Goal: Navigation & Orientation: Find specific page/section

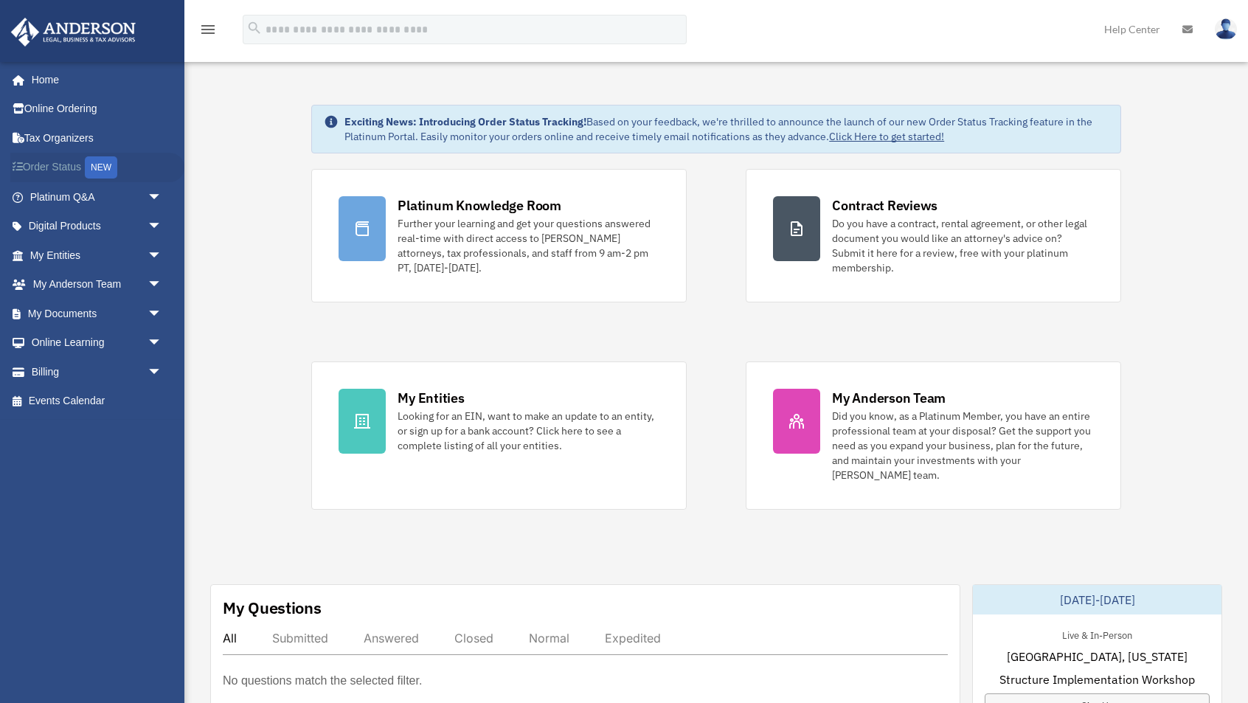
click at [112, 167] on div "NEW" at bounding box center [101, 167] width 32 height 22
click at [153, 194] on span "arrow_drop_down" at bounding box center [163, 197] width 30 height 30
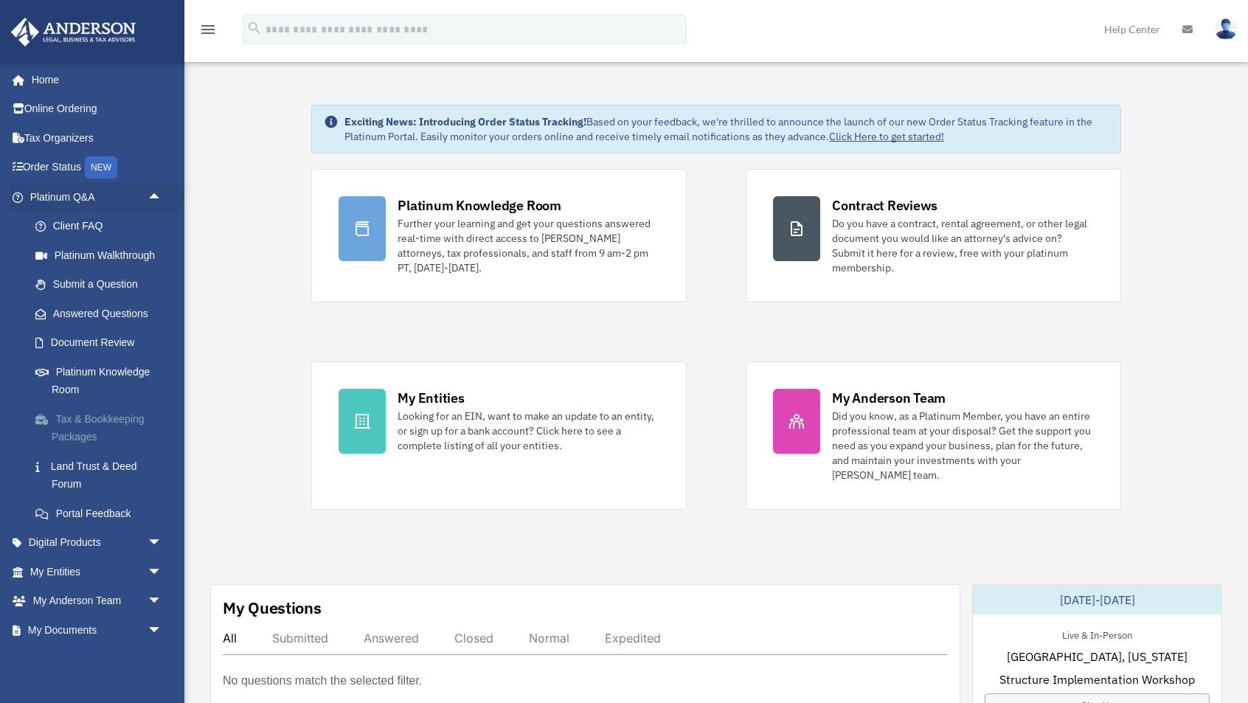
click at [125, 414] on link "Tax & Bookkeeping Packages" at bounding box center [103, 427] width 164 height 47
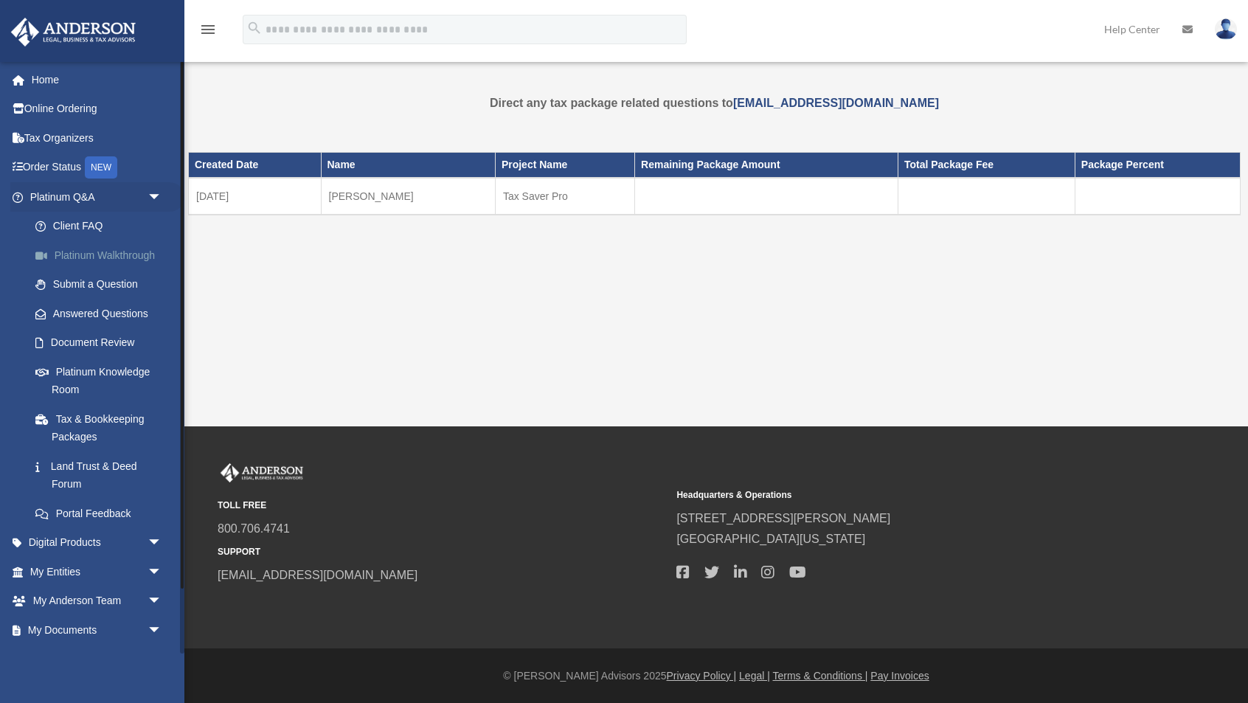
click at [105, 251] on link "Platinum Walkthrough" at bounding box center [103, 255] width 164 height 30
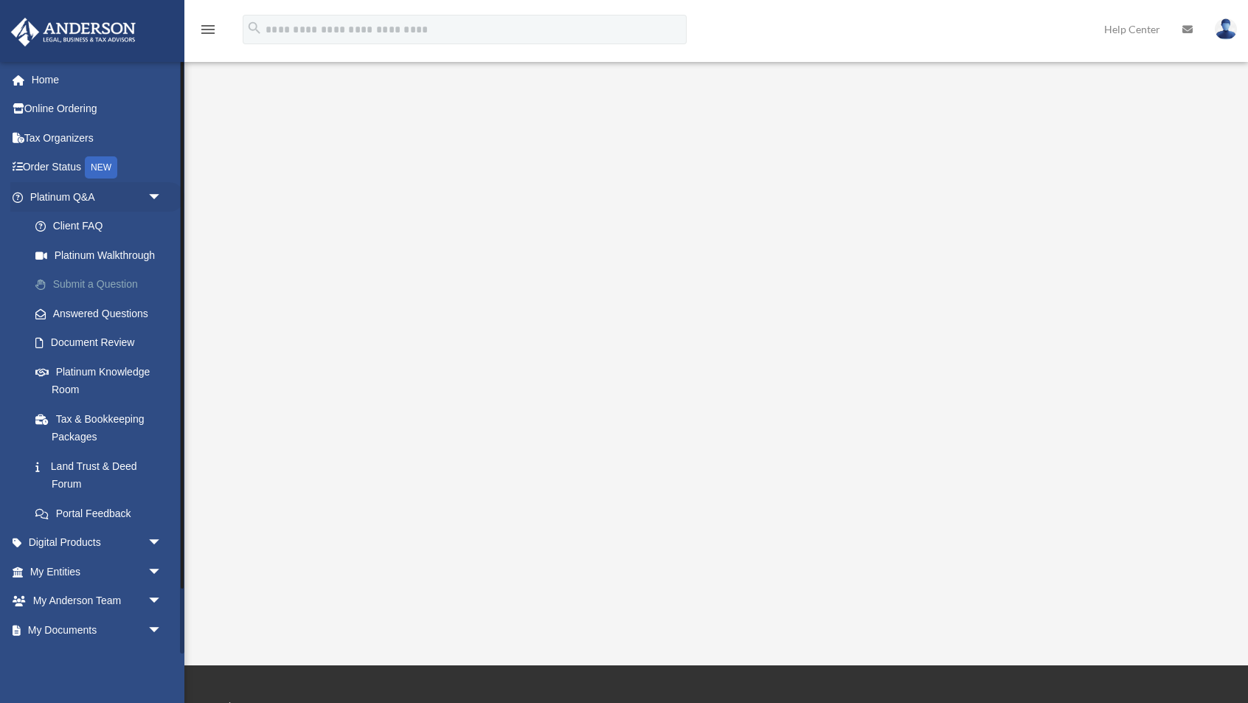
click at [115, 283] on link "Submit a Question" at bounding box center [103, 285] width 164 height 30
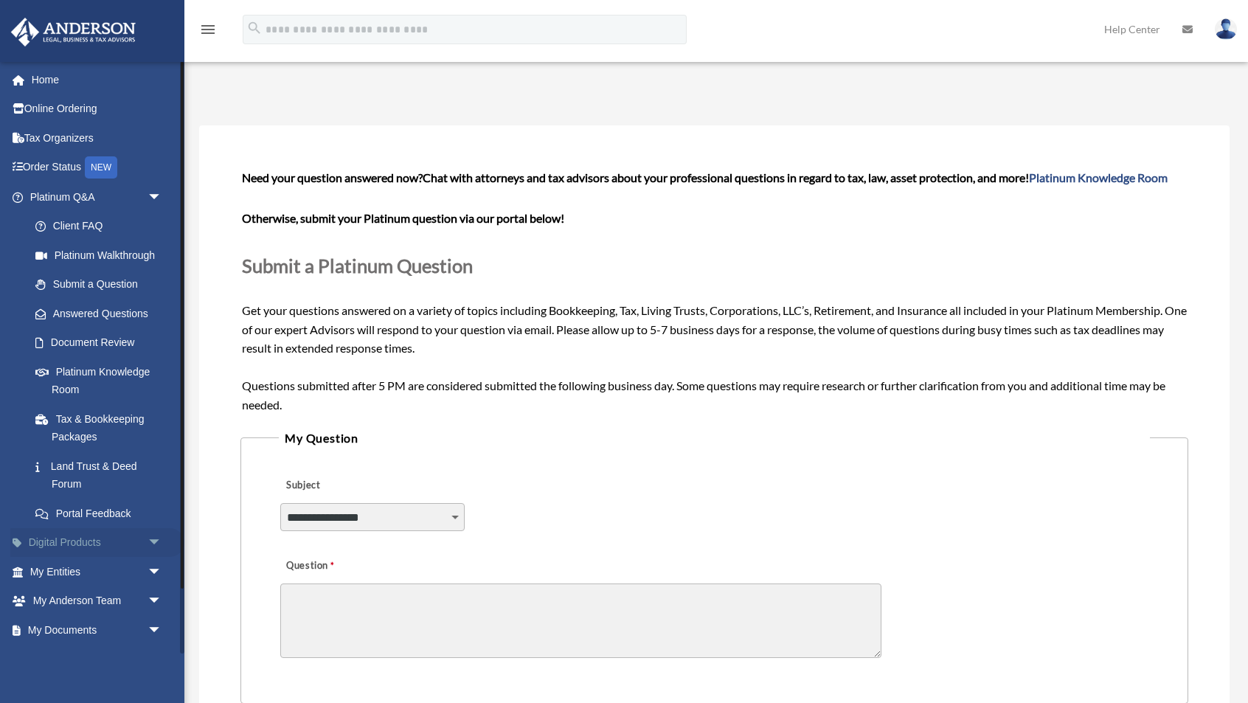
click at [66, 538] on link "Digital Products arrow_drop_down" at bounding box center [97, 543] width 174 height 30
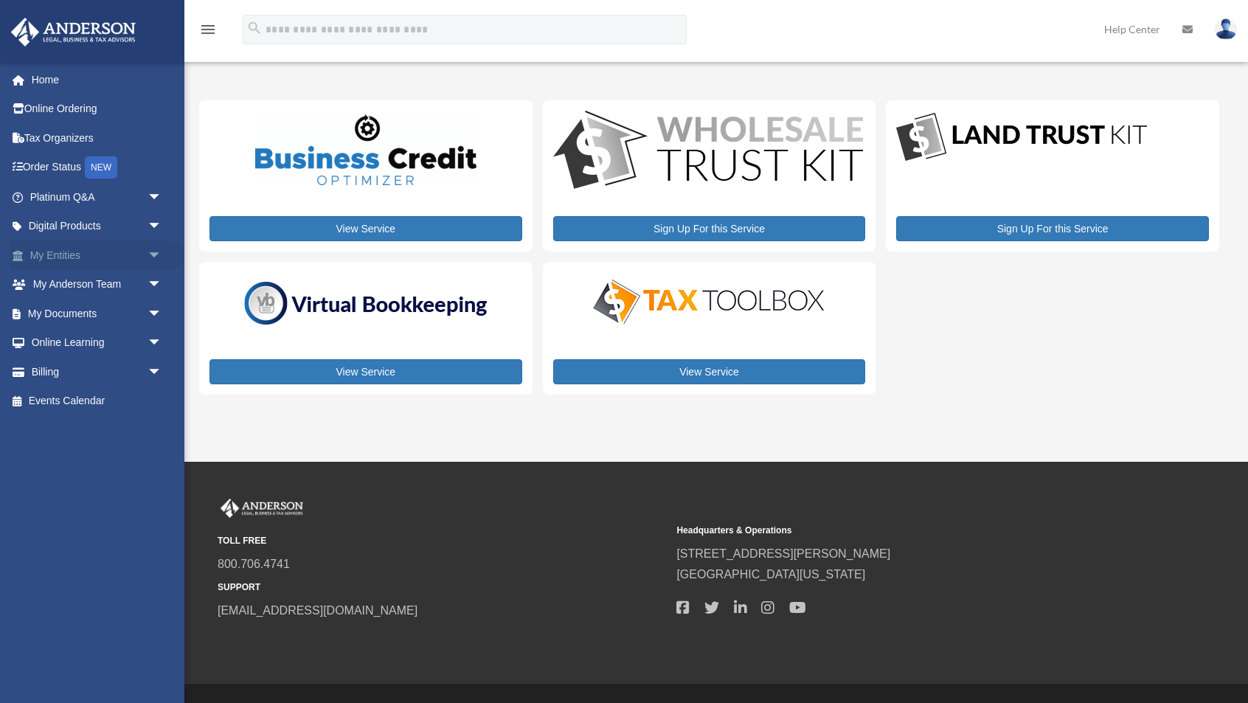
click at [74, 255] on link "My Entities arrow_drop_down" at bounding box center [97, 255] width 174 height 30
click at [158, 251] on span "arrow_drop_down" at bounding box center [163, 255] width 30 height 30
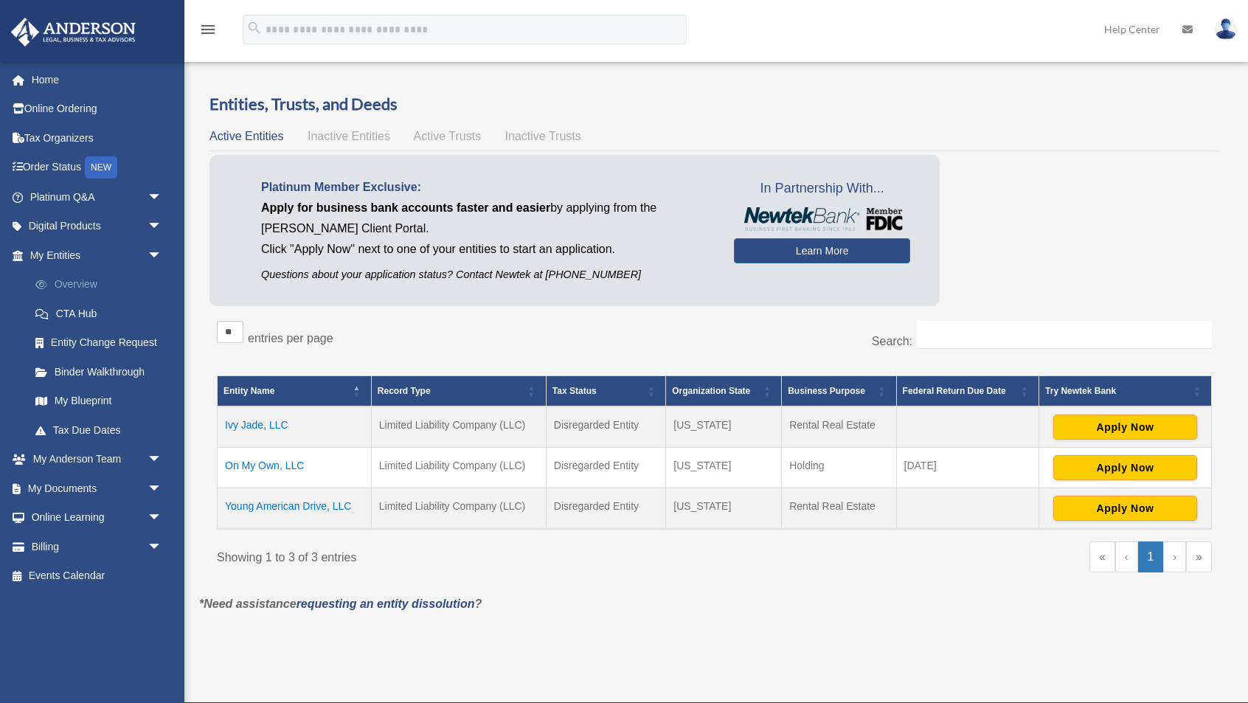
click at [80, 282] on link "Overview" at bounding box center [103, 285] width 164 height 30
click at [83, 366] on link "Binder Walkthrough" at bounding box center [103, 372] width 164 height 30
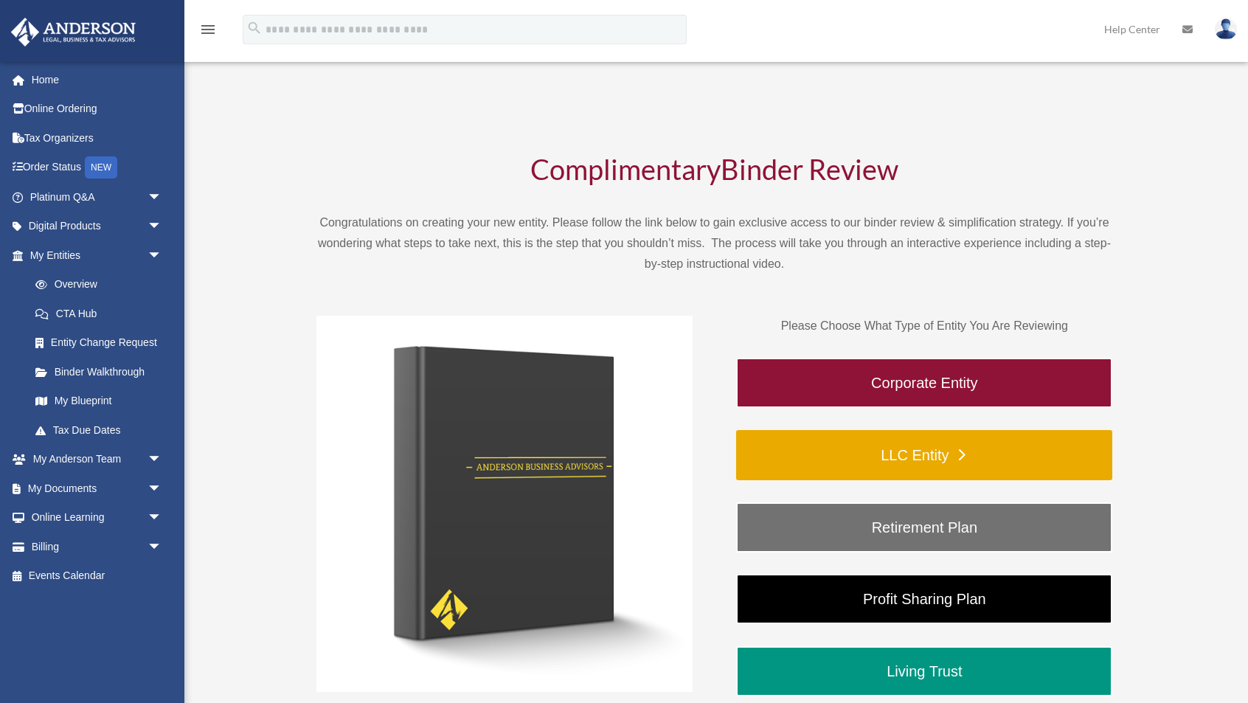
click at [760, 443] on link "LLC Entity" at bounding box center [924, 455] width 376 height 50
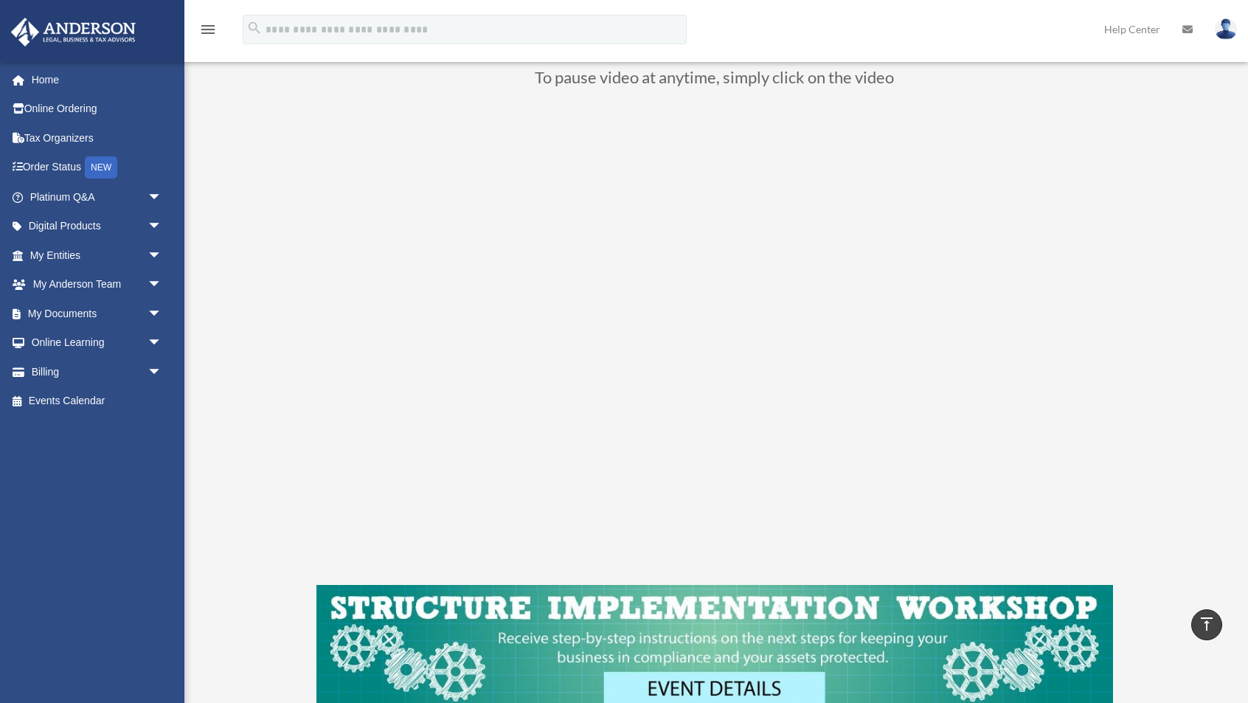
scroll to position [136, 0]
click at [257, 615] on div "LLC Entity To pause video at anytime, simply click on the video" at bounding box center [714, 365] width 1030 height 818
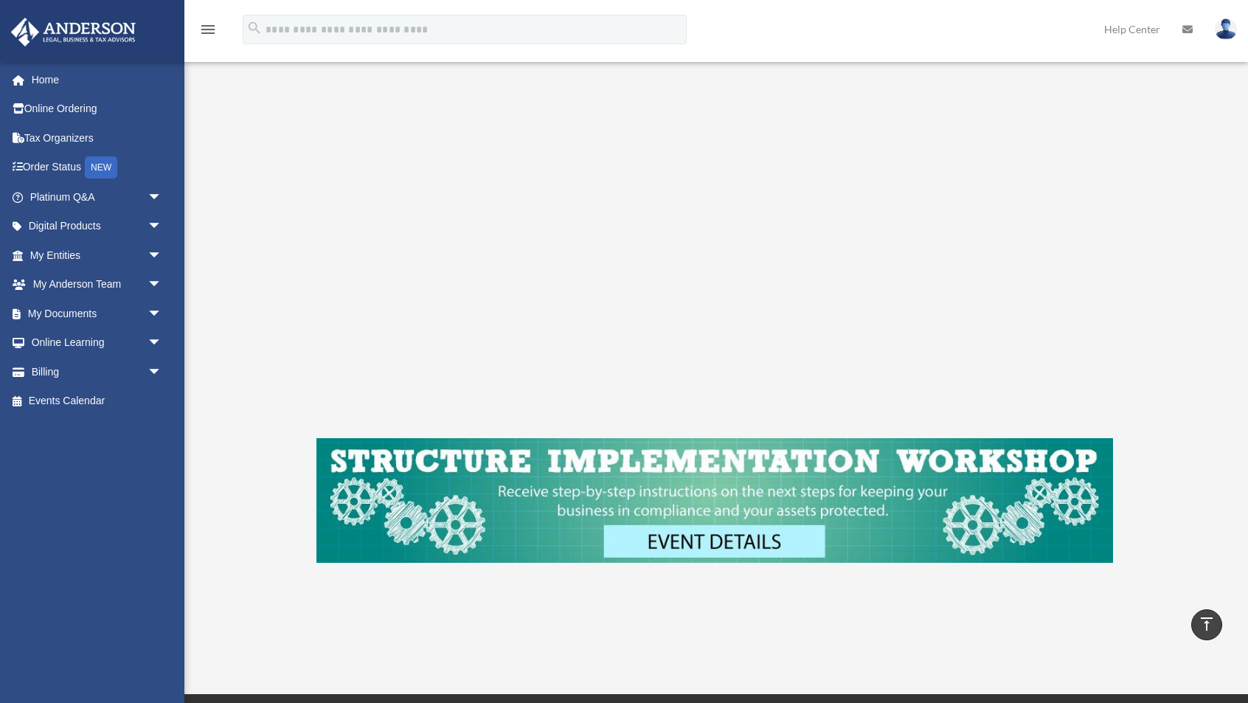
scroll to position [282, 0]
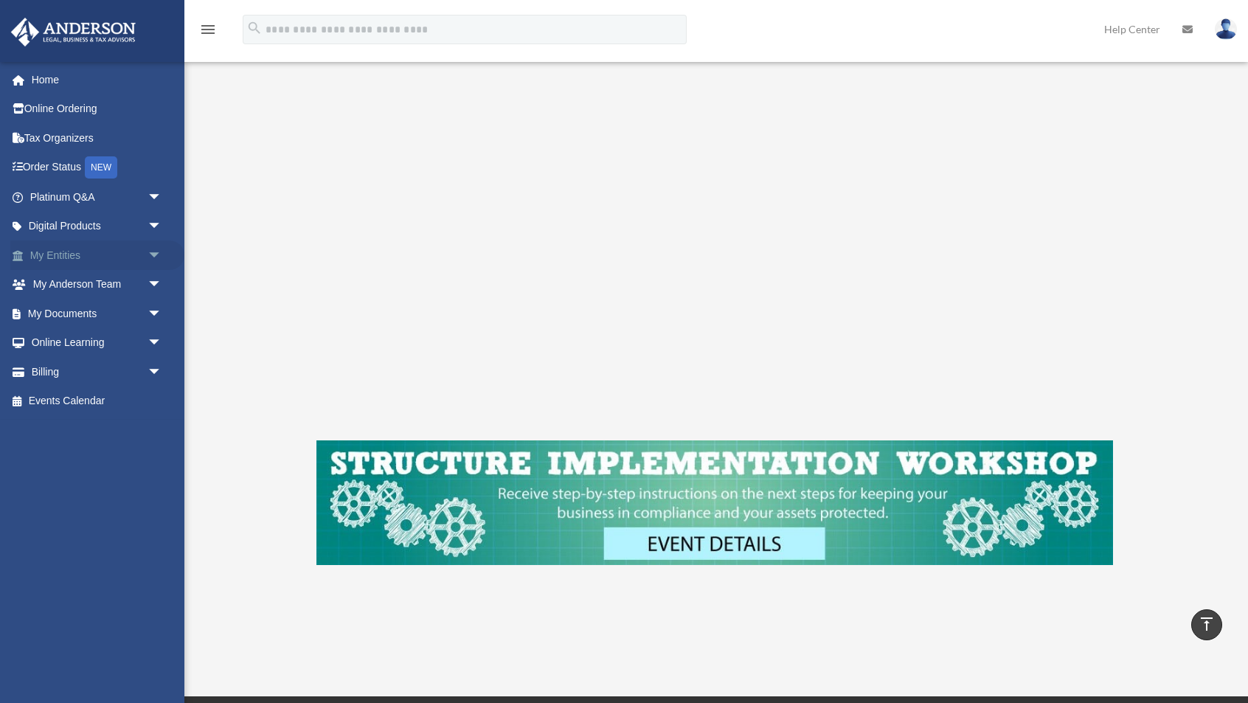
click at [155, 254] on span "arrow_drop_down" at bounding box center [163, 255] width 30 height 30
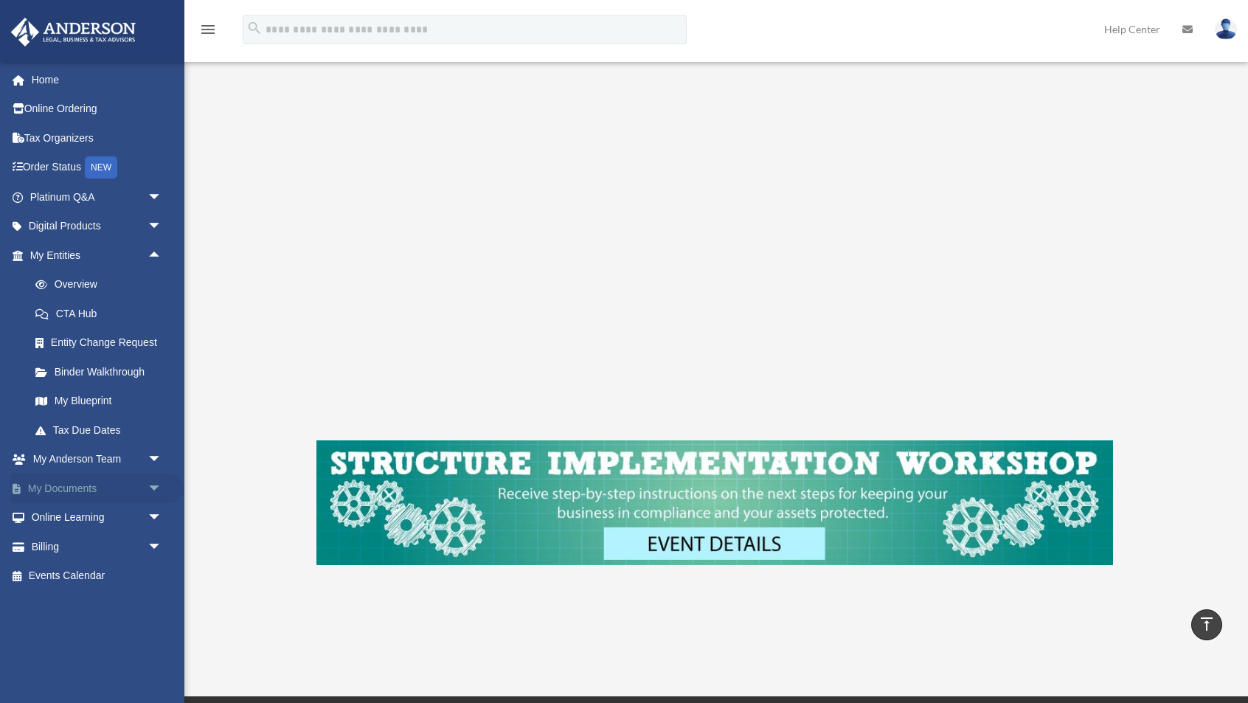
click at [82, 483] on link "My Documents arrow_drop_down" at bounding box center [97, 488] width 174 height 30
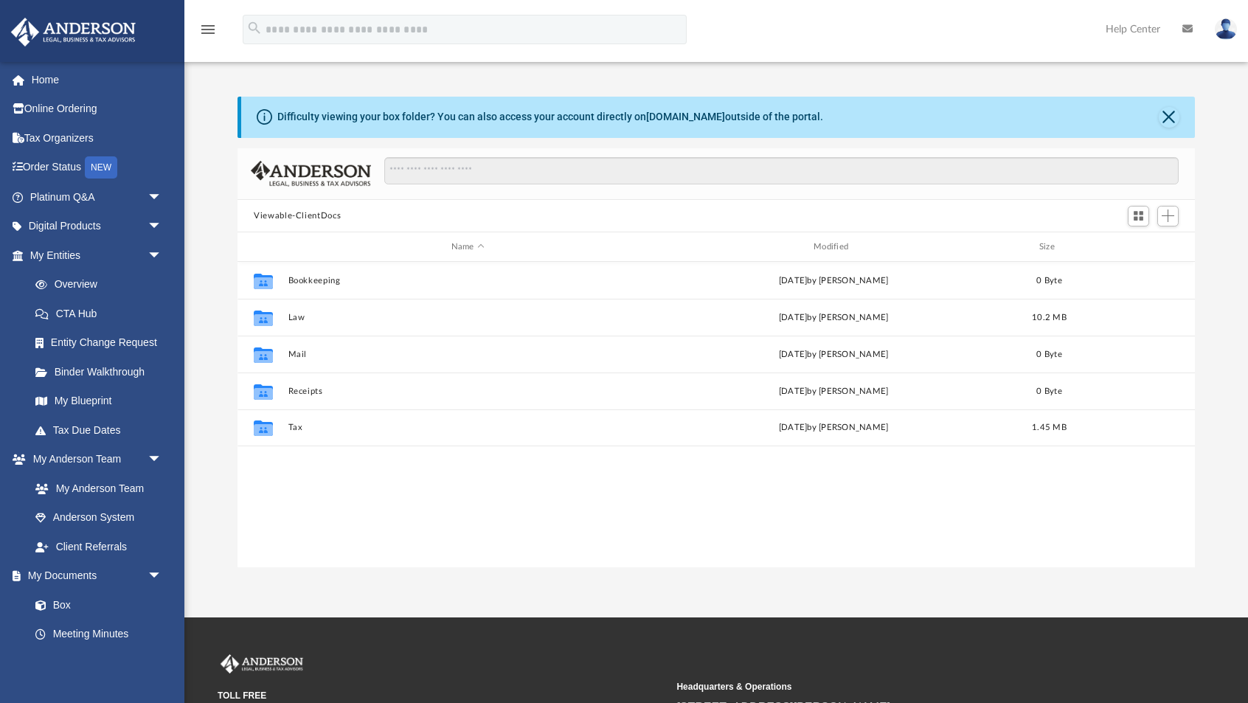
scroll to position [336, 957]
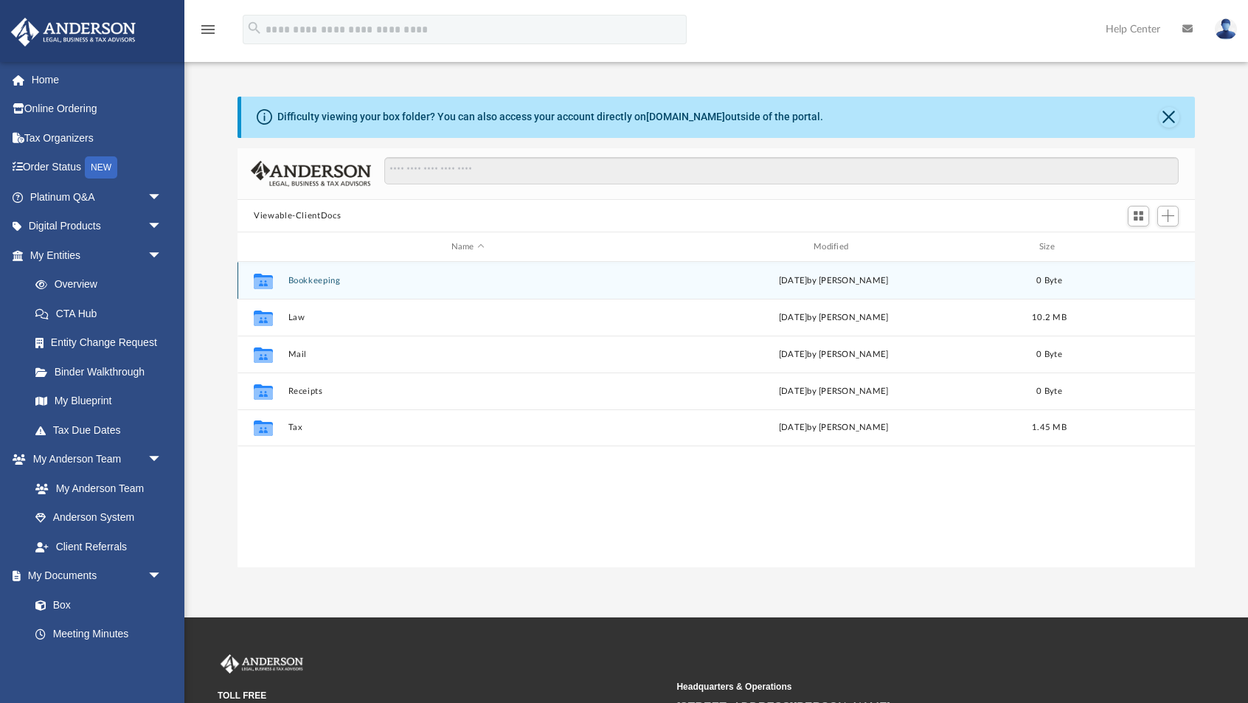
click at [313, 285] on div "Collaborated Folder Bookkeeping [DATE] by [PERSON_NAME] 0 Byte" at bounding box center [715, 280] width 957 height 37
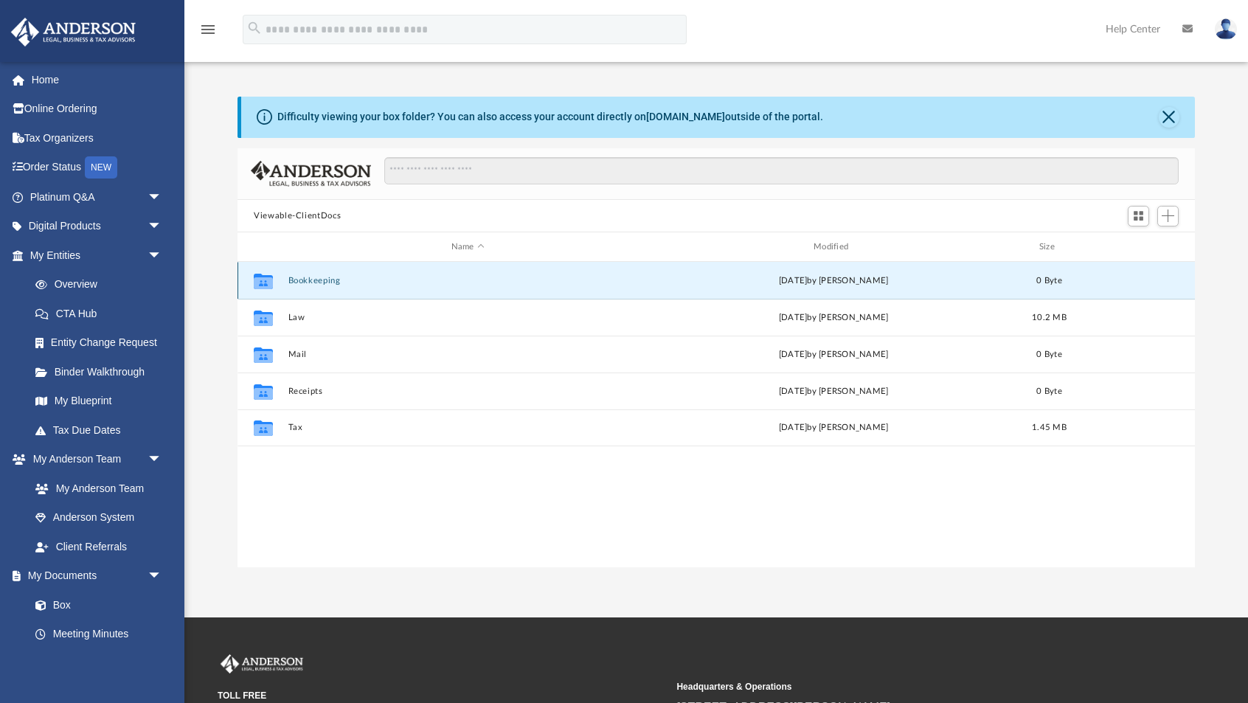
click at [258, 281] on icon "grid" at bounding box center [263, 283] width 19 height 12
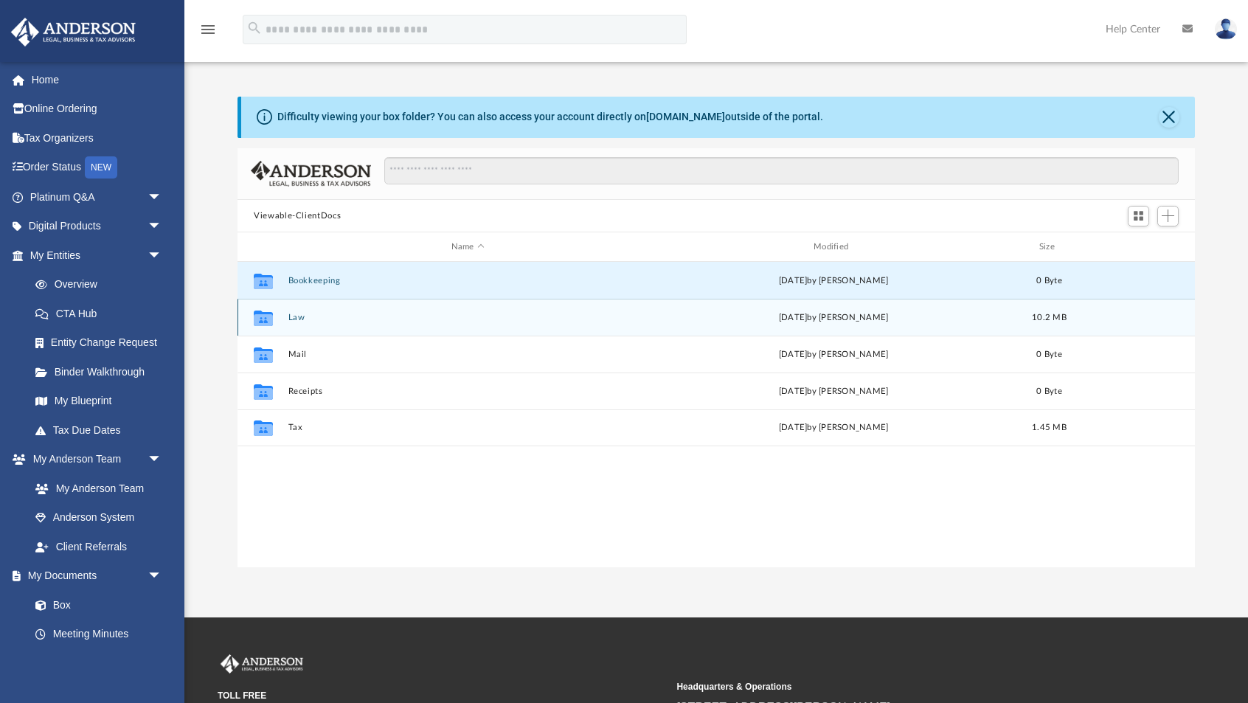
click at [263, 319] on icon "grid" at bounding box center [263, 320] width 19 height 12
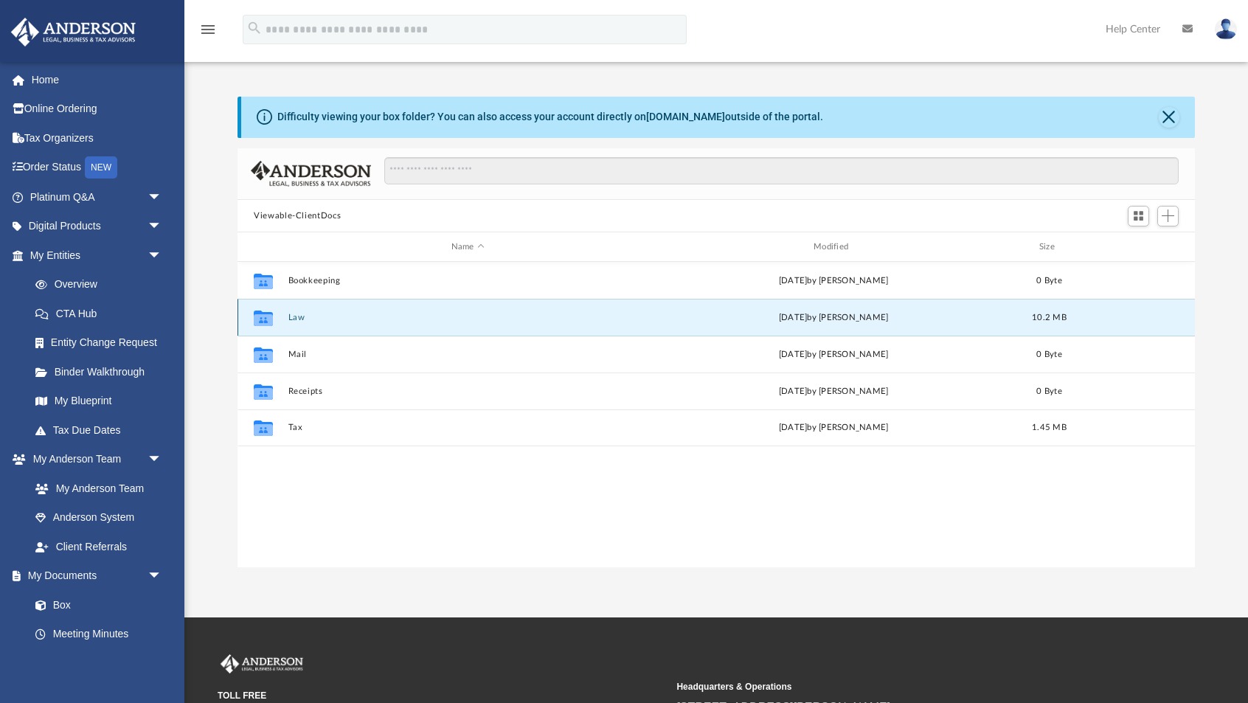
click at [263, 319] on icon "grid" at bounding box center [263, 320] width 19 height 12
click at [779, 321] on div "[DATE] by [PERSON_NAME]" at bounding box center [833, 317] width 359 height 13
click at [302, 318] on button "Law" at bounding box center [467, 318] width 359 height 10
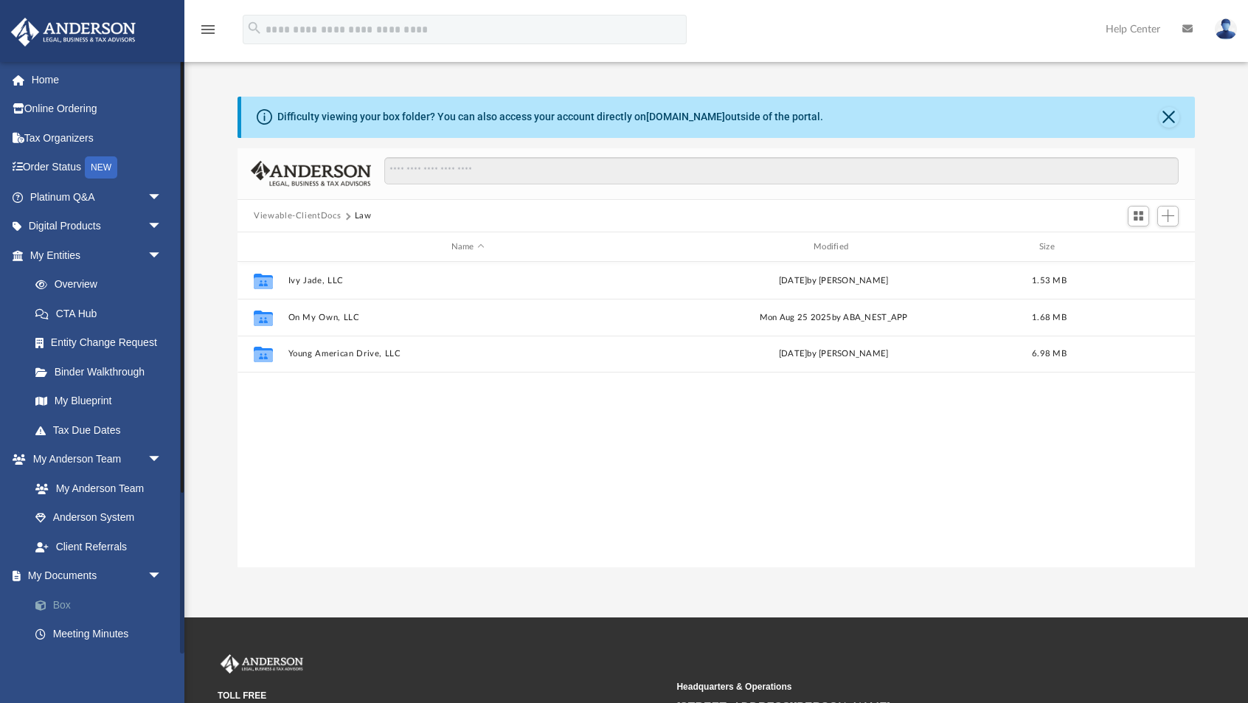
click at [66, 597] on link "Box" at bounding box center [103, 605] width 164 height 30
click at [62, 597] on link "Box" at bounding box center [103, 605] width 164 height 30
click at [361, 216] on button "Law" at bounding box center [363, 215] width 17 height 13
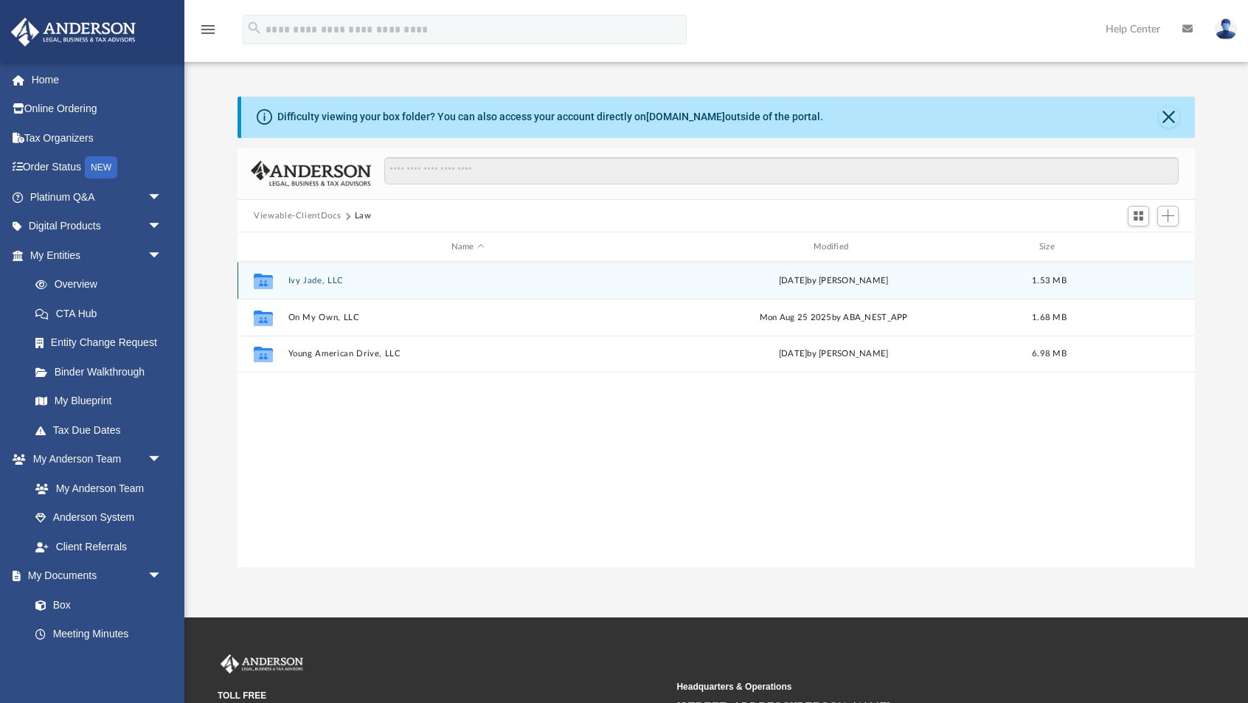
scroll to position [0, 0]
click at [265, 283] on icon "grid" at bounding box center [263, 281] width 19 height 15
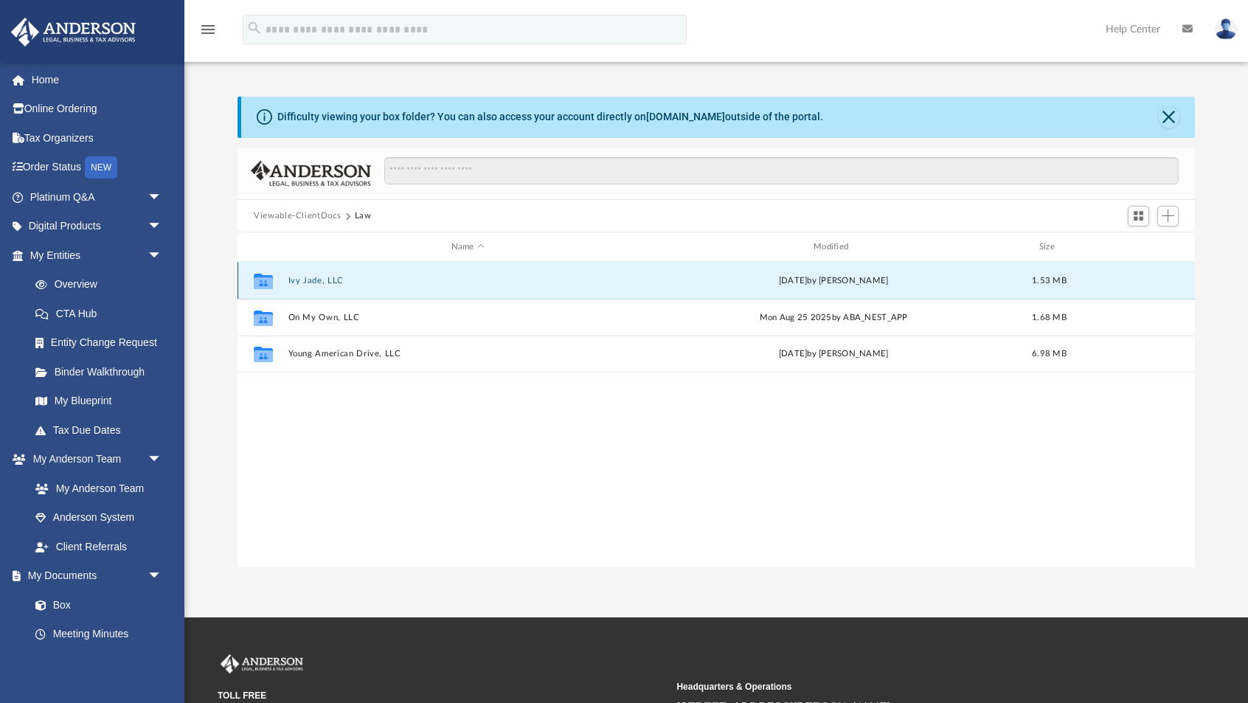
click at [265, 283] on icon "grid" at bounding box center [263, 281] width 19 height 15
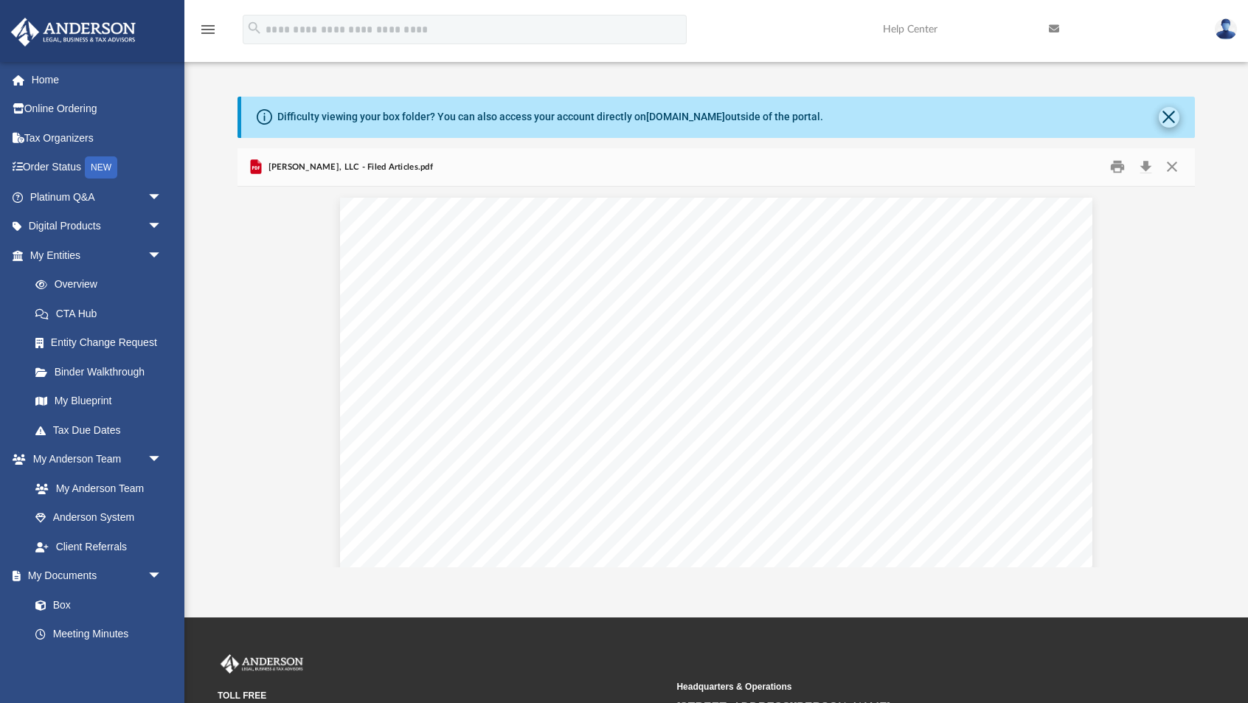
click at [1170, 119] on button "Close" at bounding box center [1169, 117] width 21 height 21
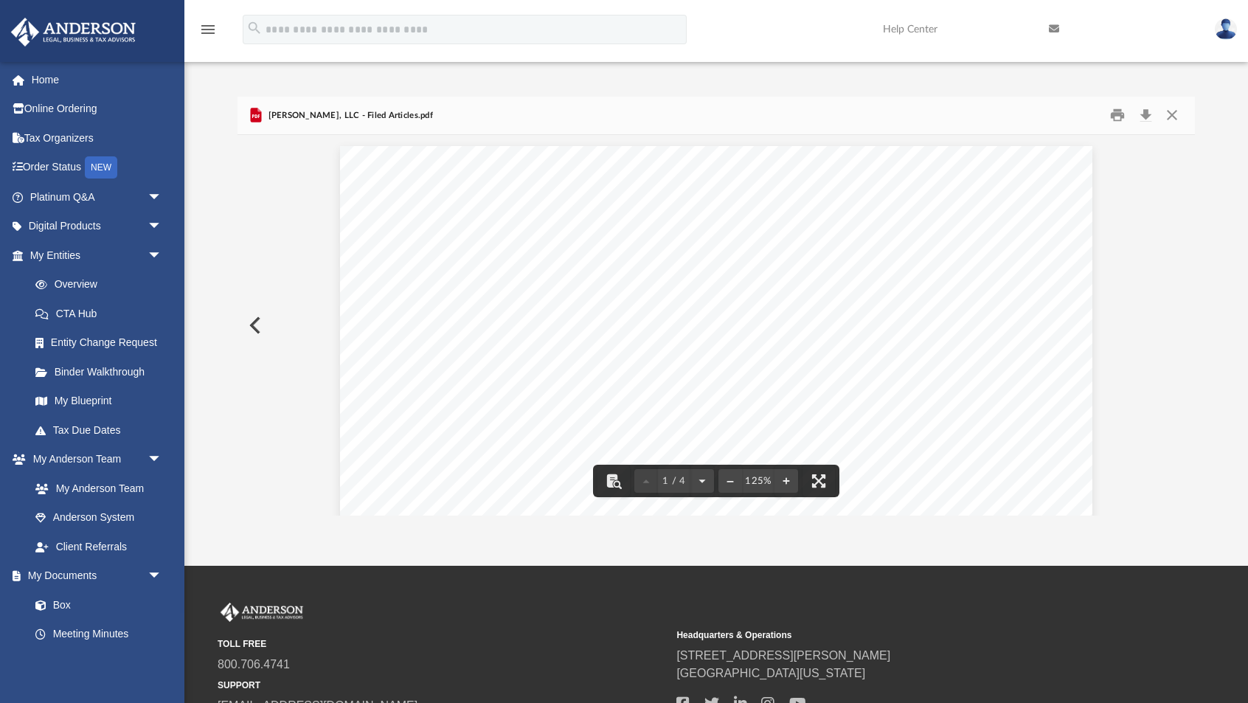
click at [253, 328] on button "Preview" at bounding box center [253, 325] width 32 height 41
click at [252, 326] on button "Preview" at bounding box center [253, 325] width 32 height 41
click at [1018, 126] on div "[PERSON_NAME], LLC - Binder Documents.pdf" at bounding box center [715, 116] width 957 height 39
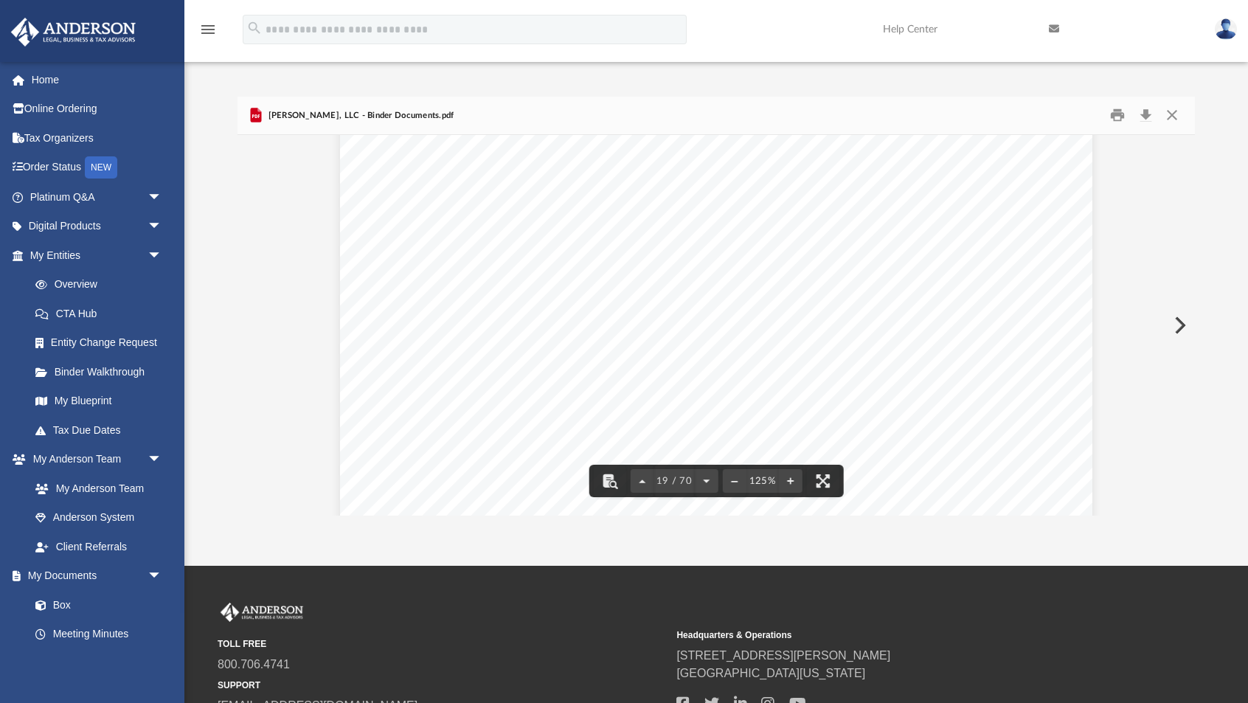
scroll to position [18056, 0]
